Goal: Task Accomplishment & Management: Use online tool/utility

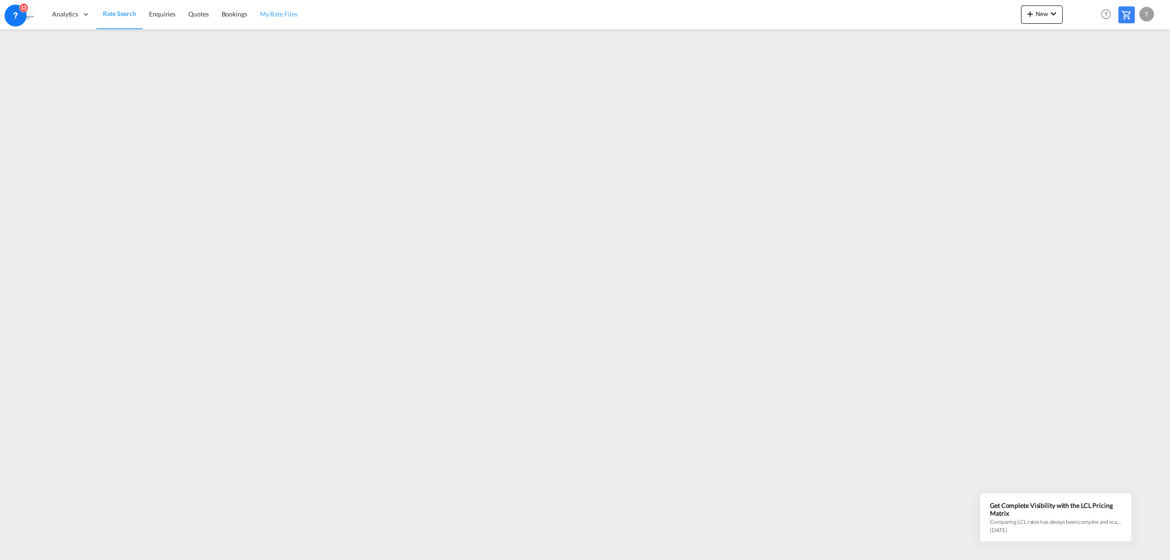
click at [286, 13] on span "My Rate Files" at bounding box center [278, 14] width 37 height 8
click at [1039, 15] on span "New" at bounding box center [1042, 13] width 34 height 7
click at [1033, 37] on div "Rates" at bounding box center [1031, 38] width 37 height 23
click at [1084, 66] on span "Ratesheet" at bounding box center [1079, 68] width 10 height 18
click at [1030, 15] on md-icon "icon-plus 400-fg" at bounding box center [1030, 13] width 11 height 11
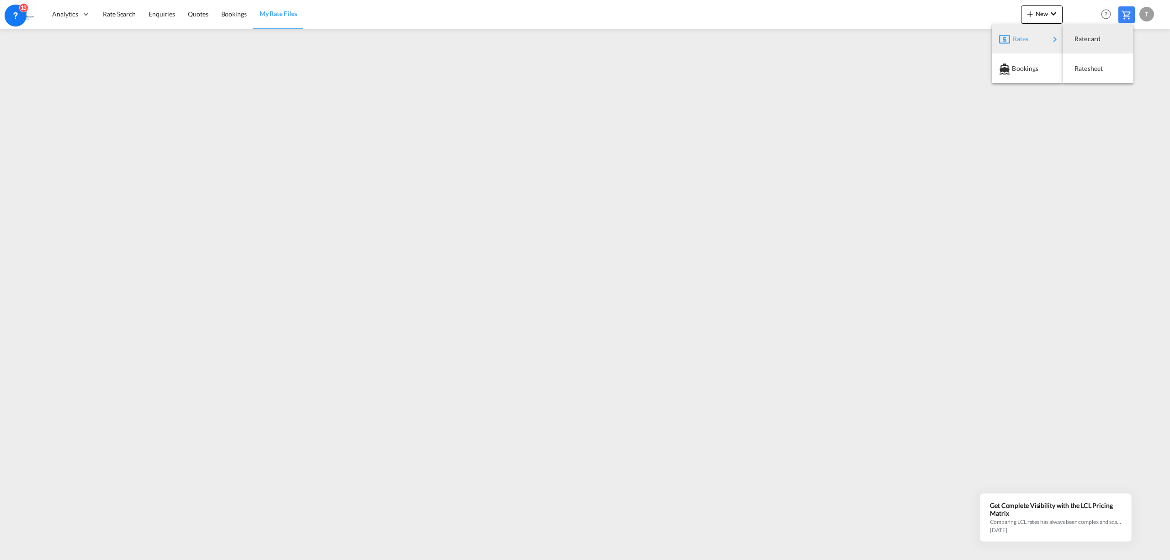
click at [1030, 40] on div "Rates" at bounding box center [1031, 38] width 37 height 23
click at [1084, 66] on span "Ratesheet" at bounding box center [1079, 68] width 10 height 18
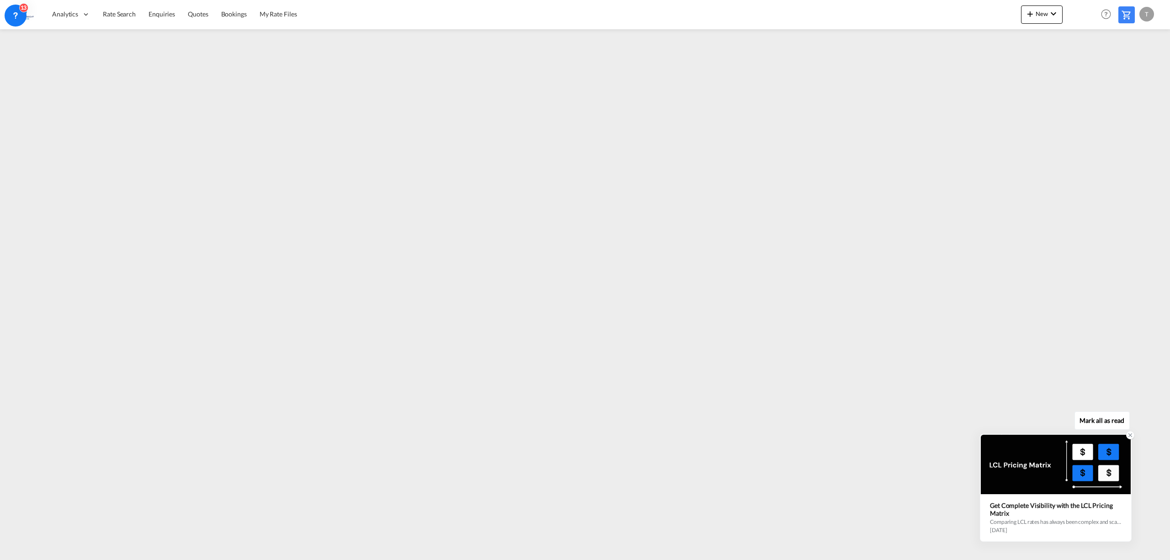
click at [1131, 435] on icon at bounding box center [1130, 435] width 3 height 3
